Goal: Information Seeking & Learning: Learn about a topic

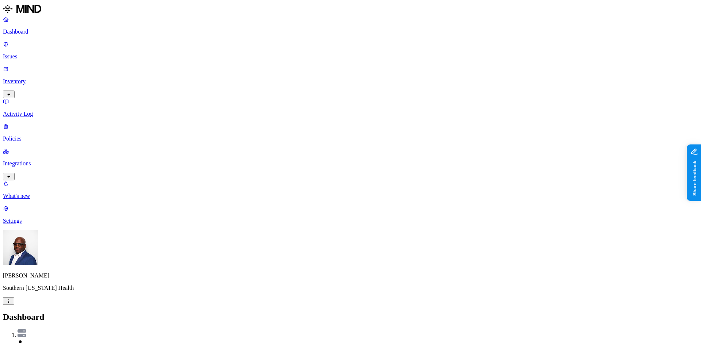
click at [29, 78] on p "Inventory" at bounding box center [350, 81] width 695 height 7
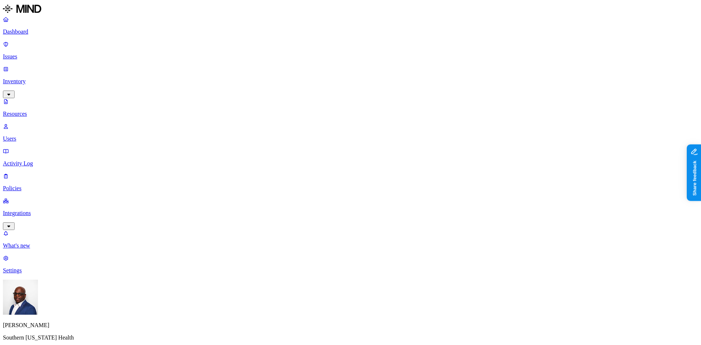
click at [258, 66] on div "Secrets" at bounding box center [293, 62] width 71 height 7
click at [258, 67] on button "button" at bounding box center [261, 63] width 6 height 8
click at [258, 58] on button "button" at bounding box center [261, 57] width 6 height 2
drag, startPoint x: 252, startPoint y: 65, endPoint x: 251, endPoint y: 70, distance: 5.1
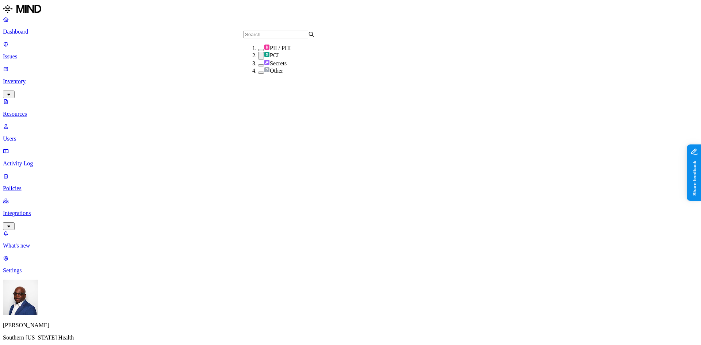
click at [258, 60] on button "button" at bounding box center [261, 56] width 6 height 8
click at [258, 51] on button "button" at bounding box center [261, 50] width 6 height 2
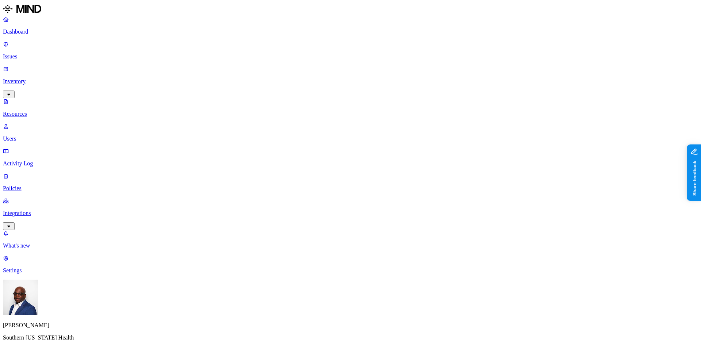
click at [258, 52] on button "button" at bounding box center [261, 49] width 6 height 8
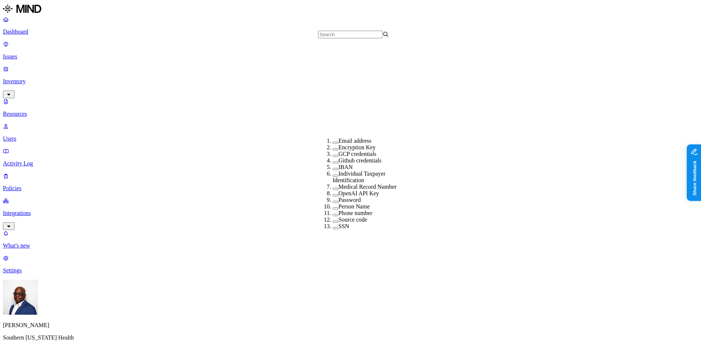
scroll to position [0, 0]
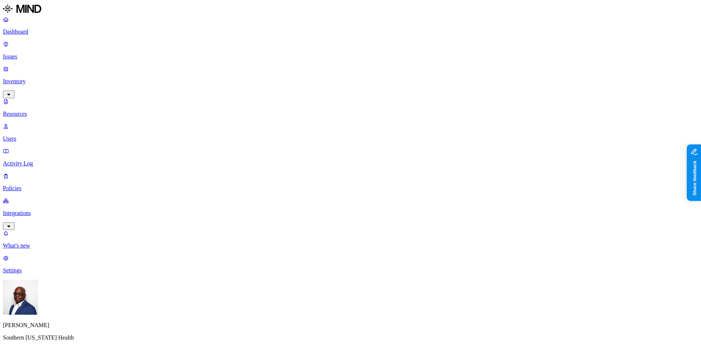
scroll to position [164, 0]
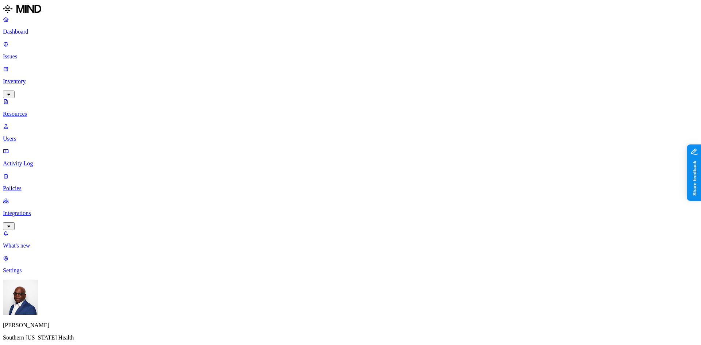
drag, startPoint x: 207, startPoint y: 39, endPoint x: 227, endPoint y: 39, distance: 19.4
drag, startPoint x: 226, startPoint y: 40, endPoint x: 209, endPoint y: 39, distance: 17.2
